Goal: Information Seeking & Learning: Learn about a topic

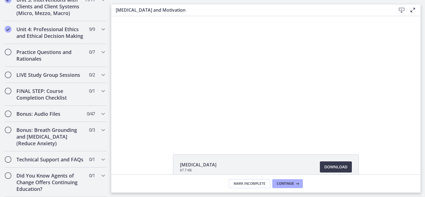
scroll to position [457, 0]
click at [58, 53] on h2 "Practice Questions and Rationales" at bounding box center [50, 55] width 68 height 13
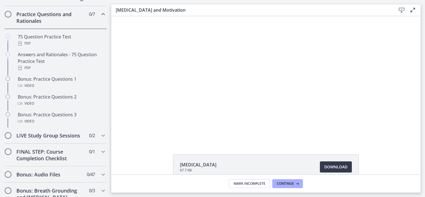
scroll to position [237, 0]
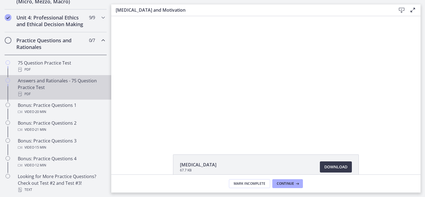
click at [56, 91] on div "Answers and Rationales - 75 Question Practice Test PDF" at bounding box center [61, 87] width 87 height 20
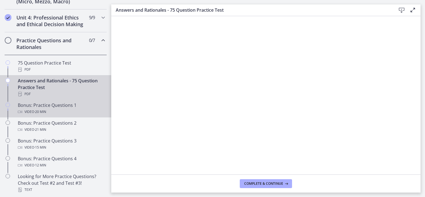
click at [69, 111] on div "Bonus: Practice Questions 1 Video · 20 min" at bounding box center [61, 108] width 87 height 13
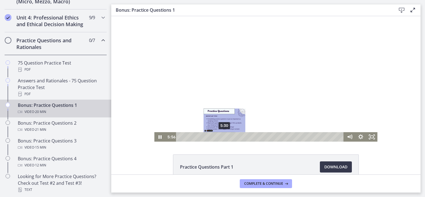
click at [222, 138] on div "5:30" at bounding box center [260, 136] width 161 height 9
